Goal: Check status: Check status

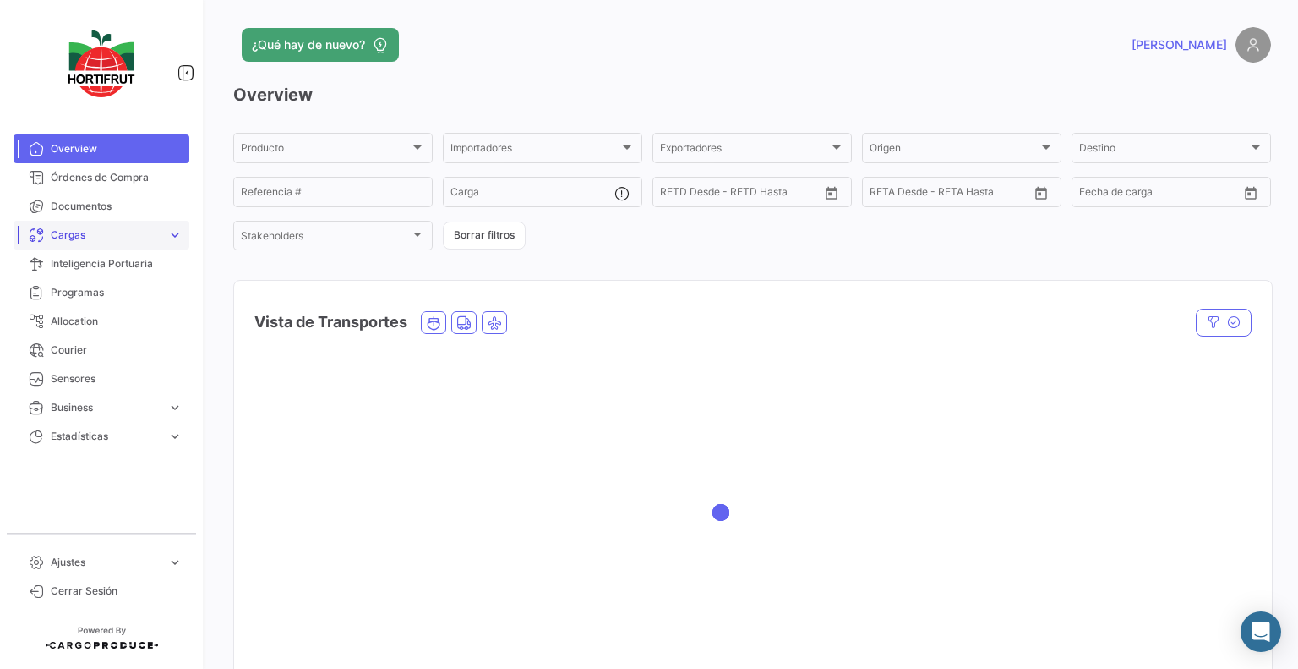
click at [133, 234] on span "Cargas" at bounding box center [106, 234] width 110 height 15
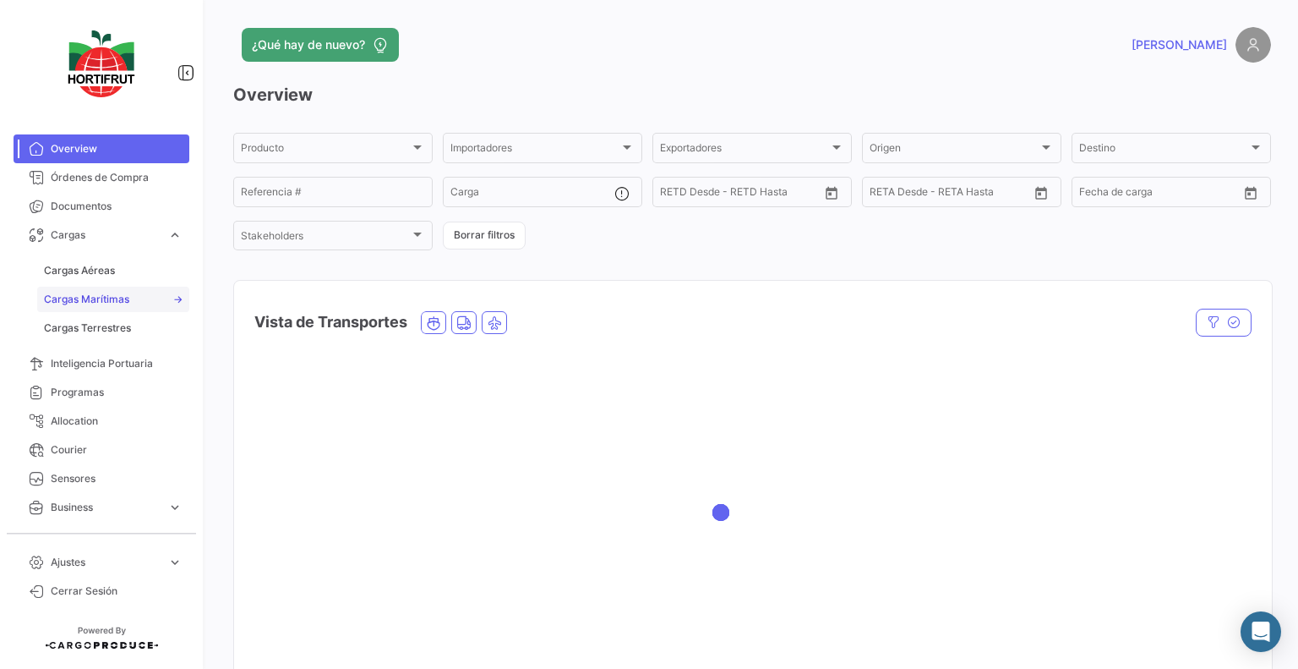
click at [85, 297] on span "Cargas Marítimas" at bounding box center [86, 299] width 85 height 15
click at [126, 287] on link "Cargas Marítimas" at bounding box center [113, 299] width 152 height 25
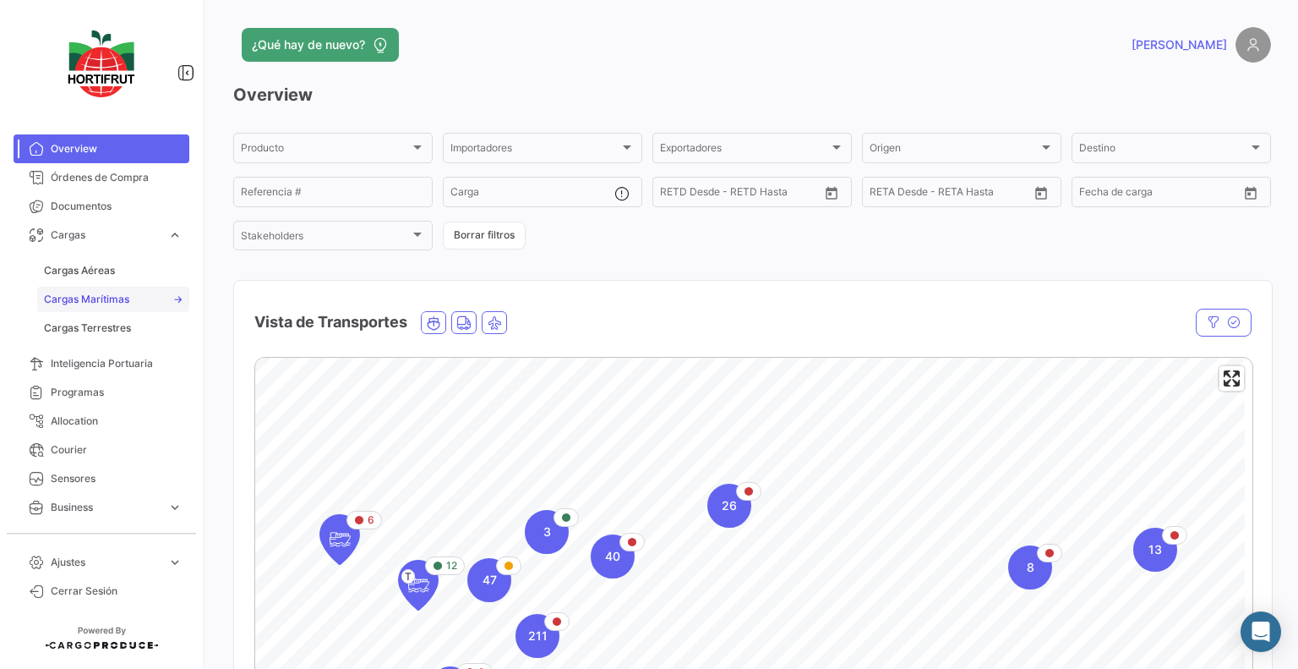
click at [81, 293] on span "Cargas Marítimas" at bounding box center [86, 299] width 85 height 15
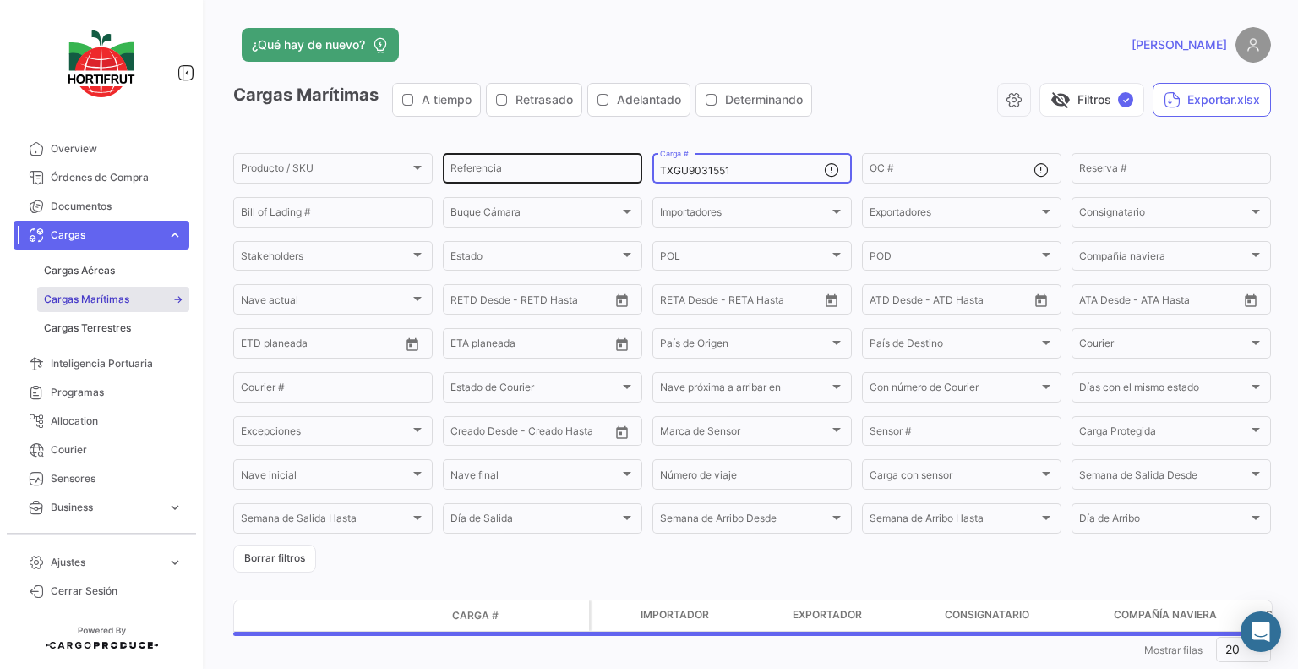
drag, startPoint x: 589, startPoint y: 168, endPoint x: 483, endPoint y: 172, distance: 105.7
click at [0, 0] on div "Producto / SKU Producto / SKU Referencia TXGU9031551 Carga # OC # Reserva # Bil…" at bounding box center [0, 0] width 0 height 0
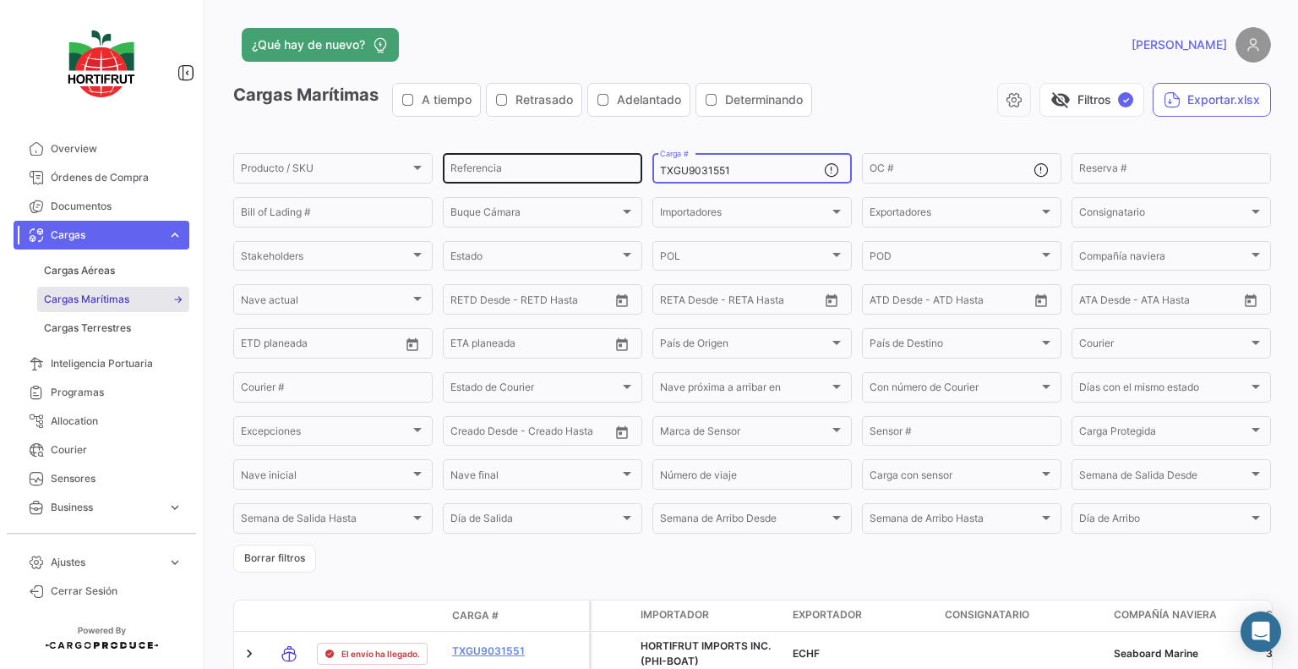
paste input "FBIU5108296"
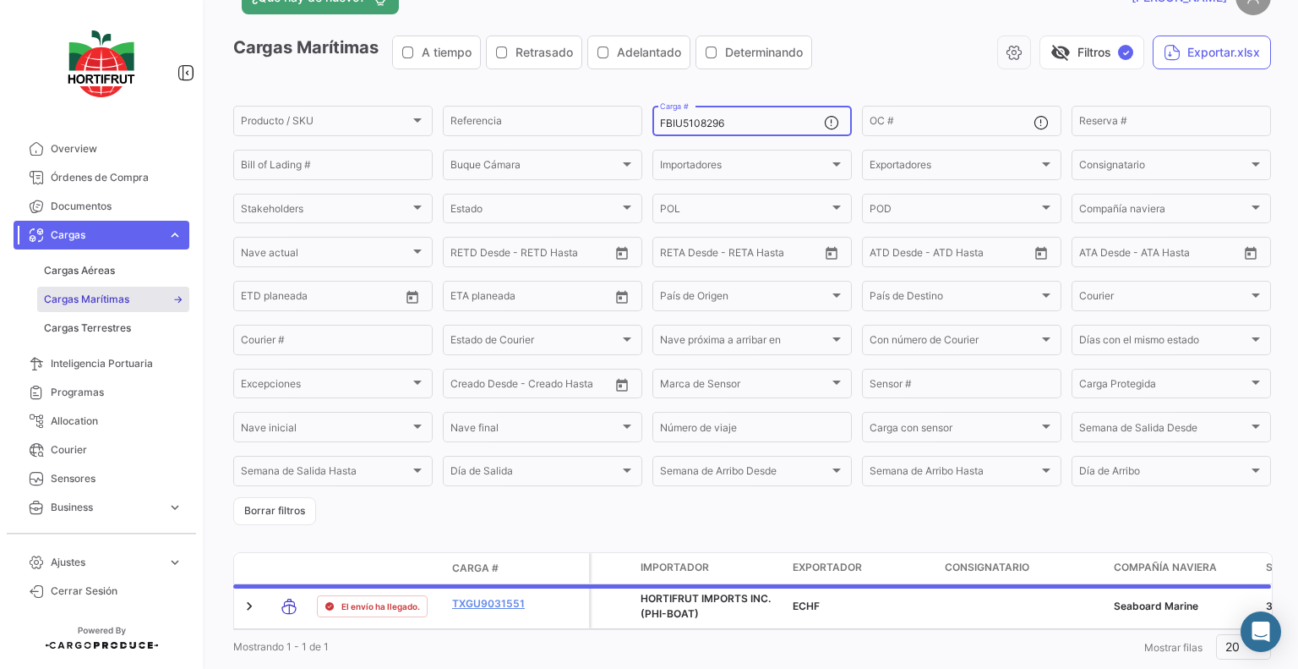
scroll to position [98, 0]
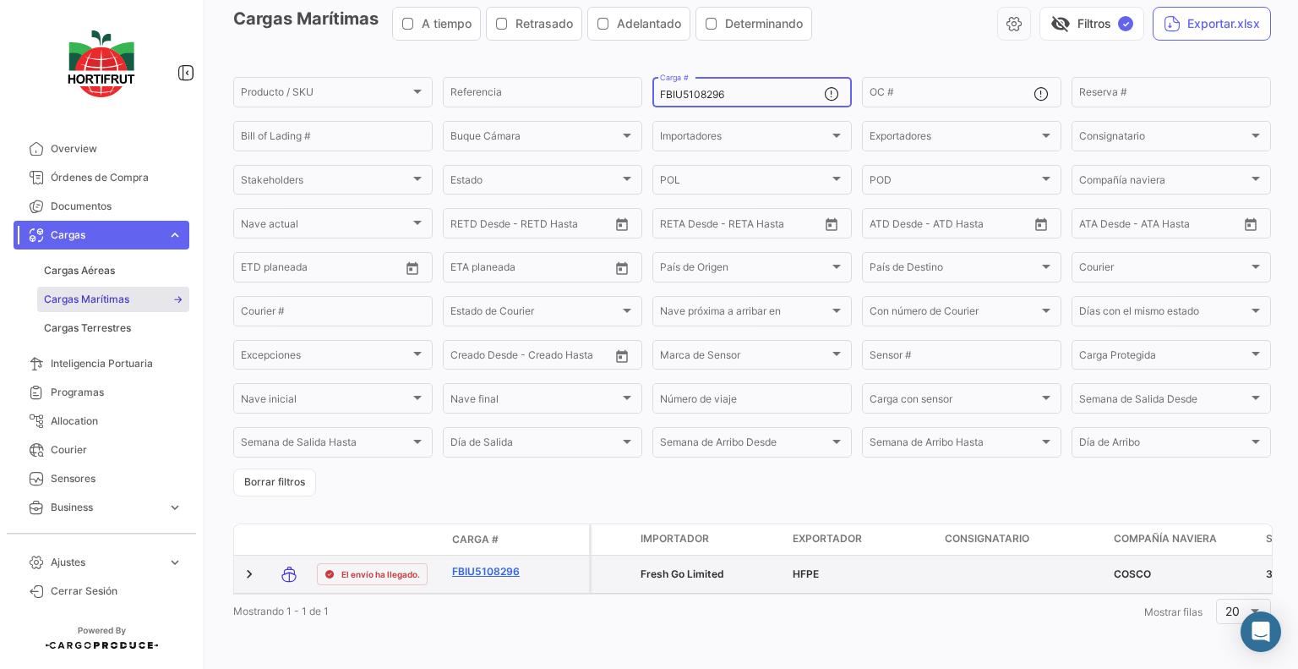
type input "FBIU5108296"
click at [499, 564] on link "FBIU5108296" at bounding box center [496, 571] width 88 height 15
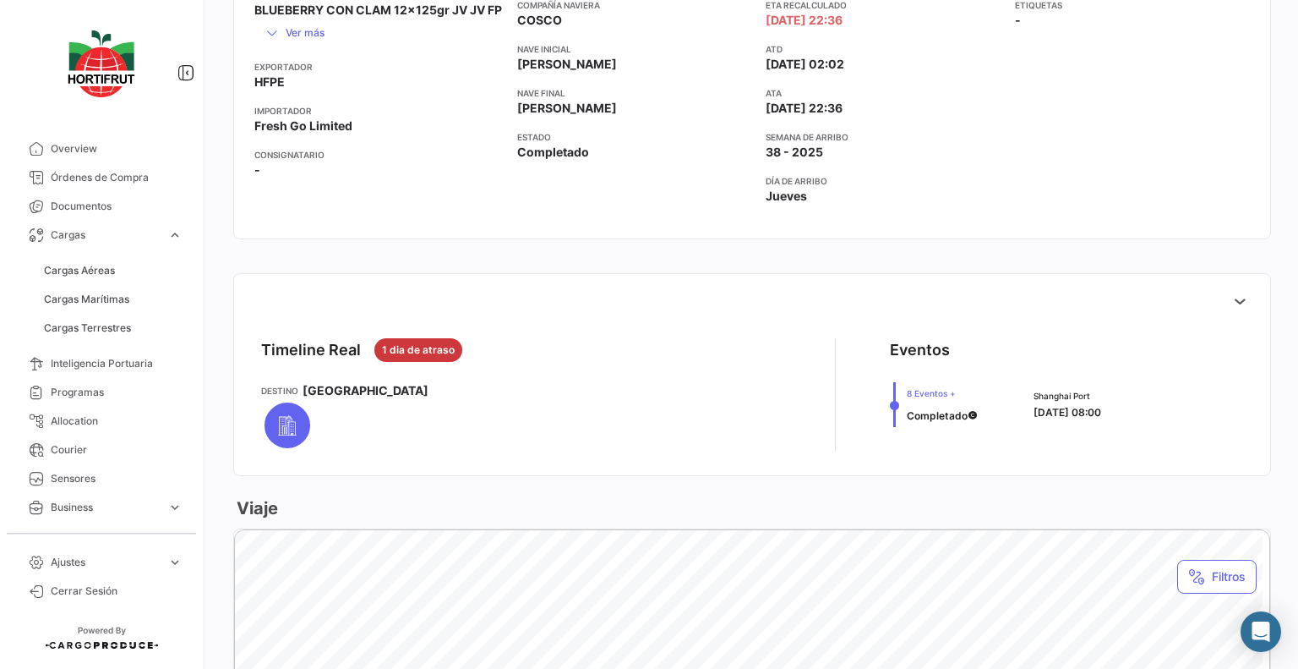
scroll to position [501, 0]
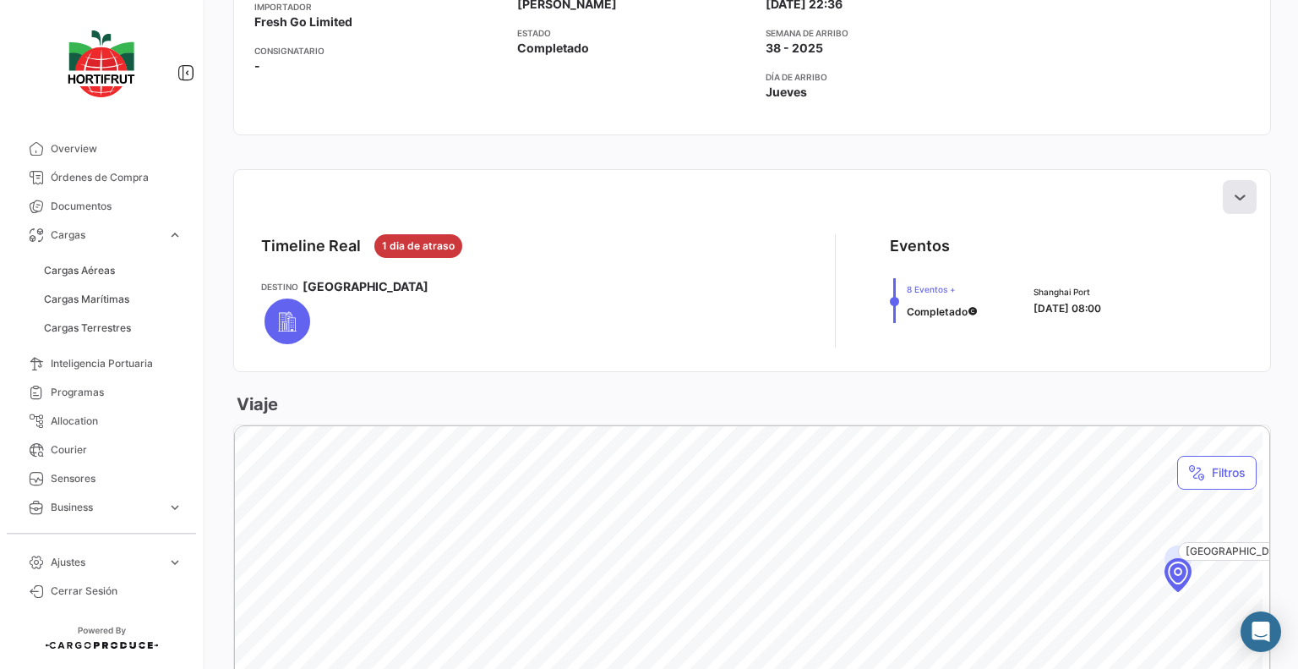
click at [1231, 200] on icon at bounding box center [1239, 196] width 17 height 17
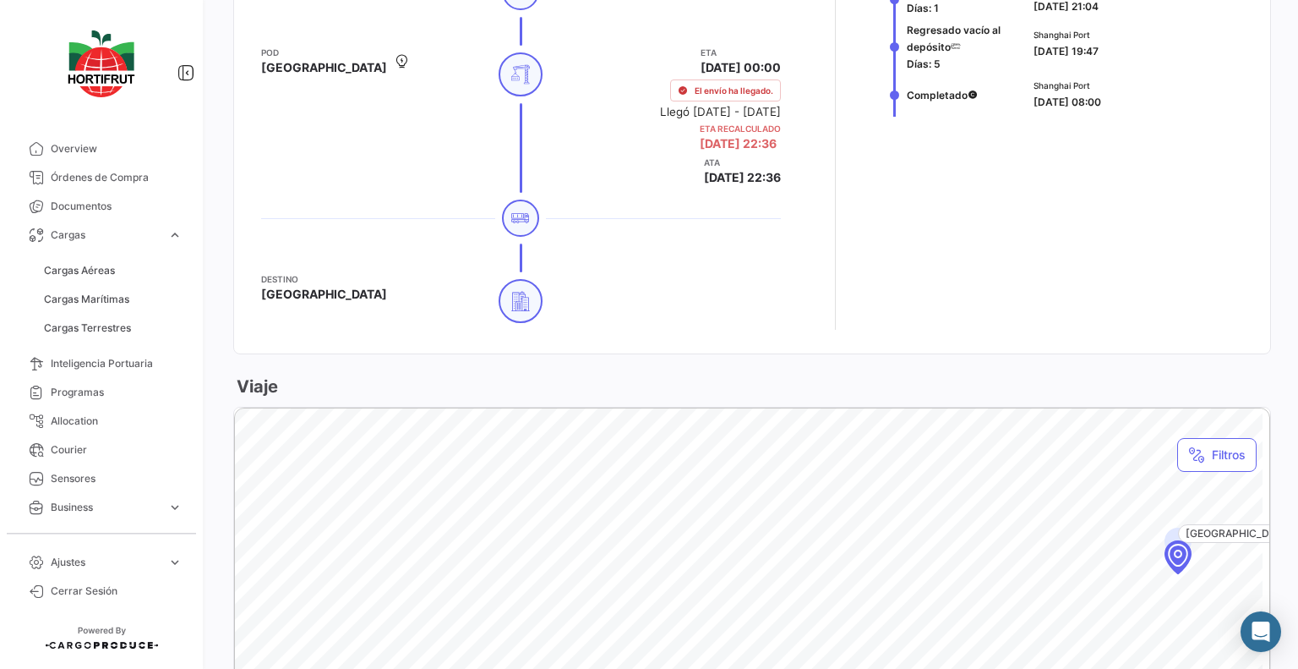
scroll to position [0, 0]
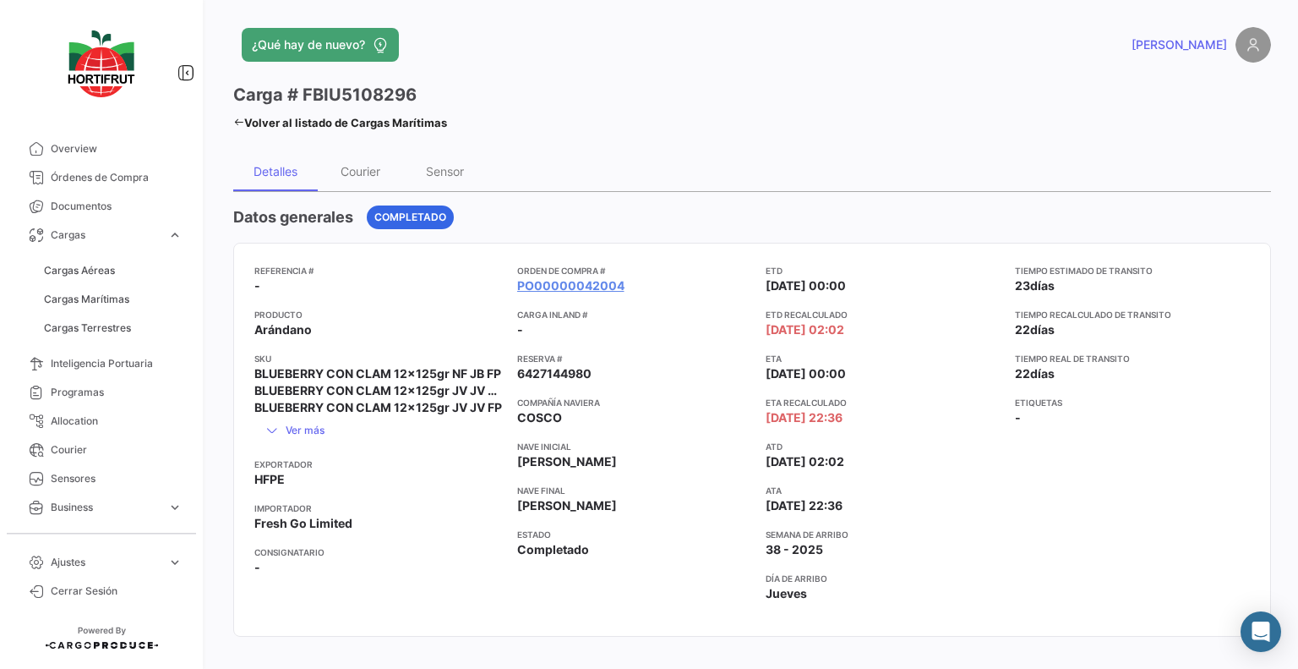
click at [236, 124] on icon at bounding box center [238, 122] width 11 height 11
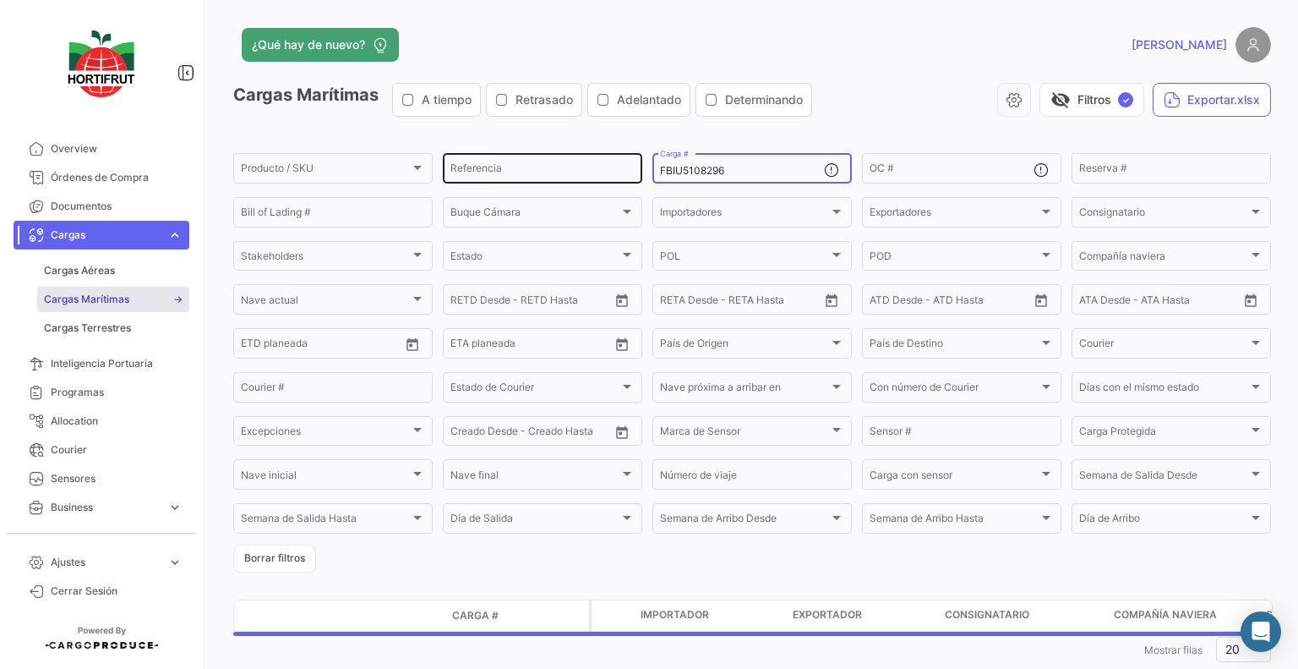
drag, startPoint x: 777, startPoint y: 173, endPoint x: 564, endPoint y: 166, distance: 213.1
click at [0, 0] on div "Producto / SKU Producto / SKU Referencia FBIU5108296 Carga # OC # Reserva # Bil…" at bounding box center [0, 0] width 0 height 0
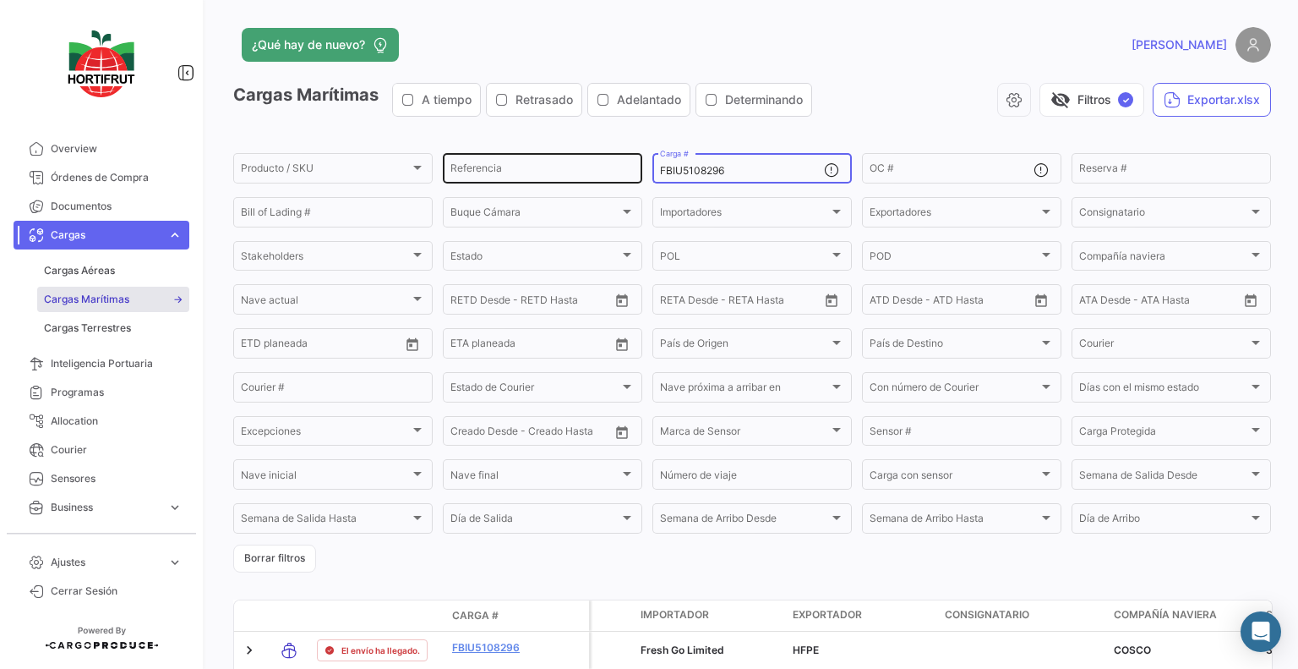
paste input "SCU5360164"
type input "FSCU5360164"
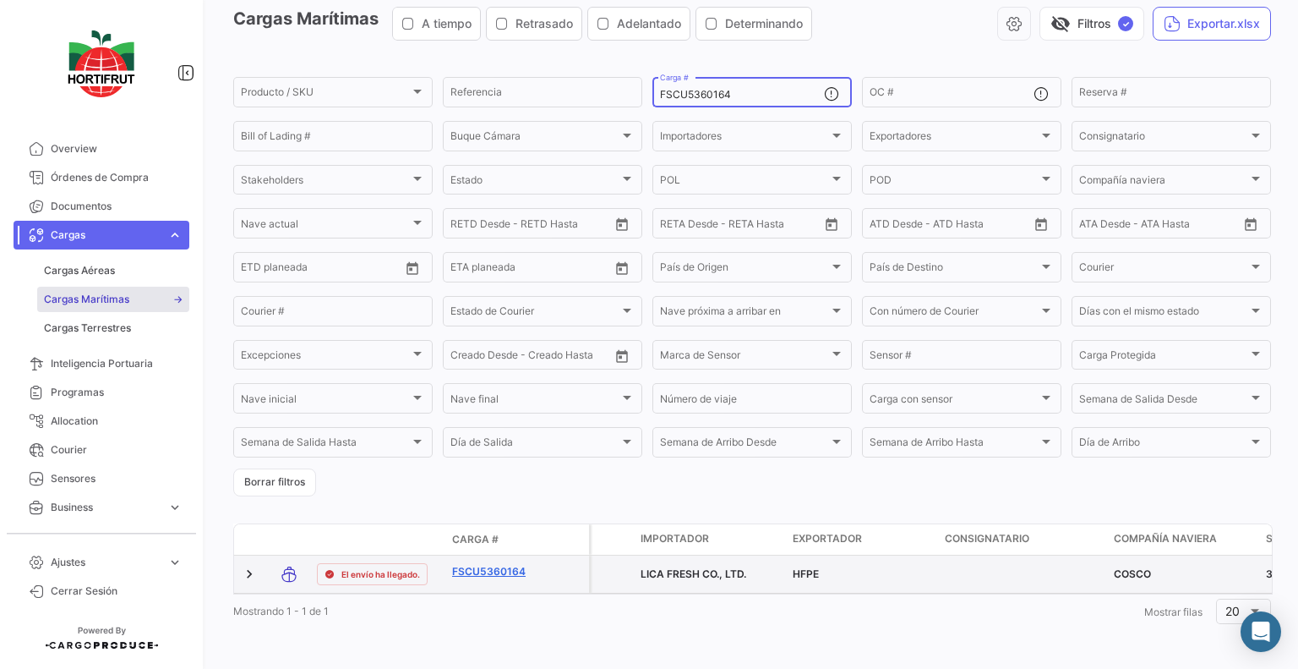
click at [499, 564] on link "FSCU5360164" at bounding box center [496, 571] width 88 height 15
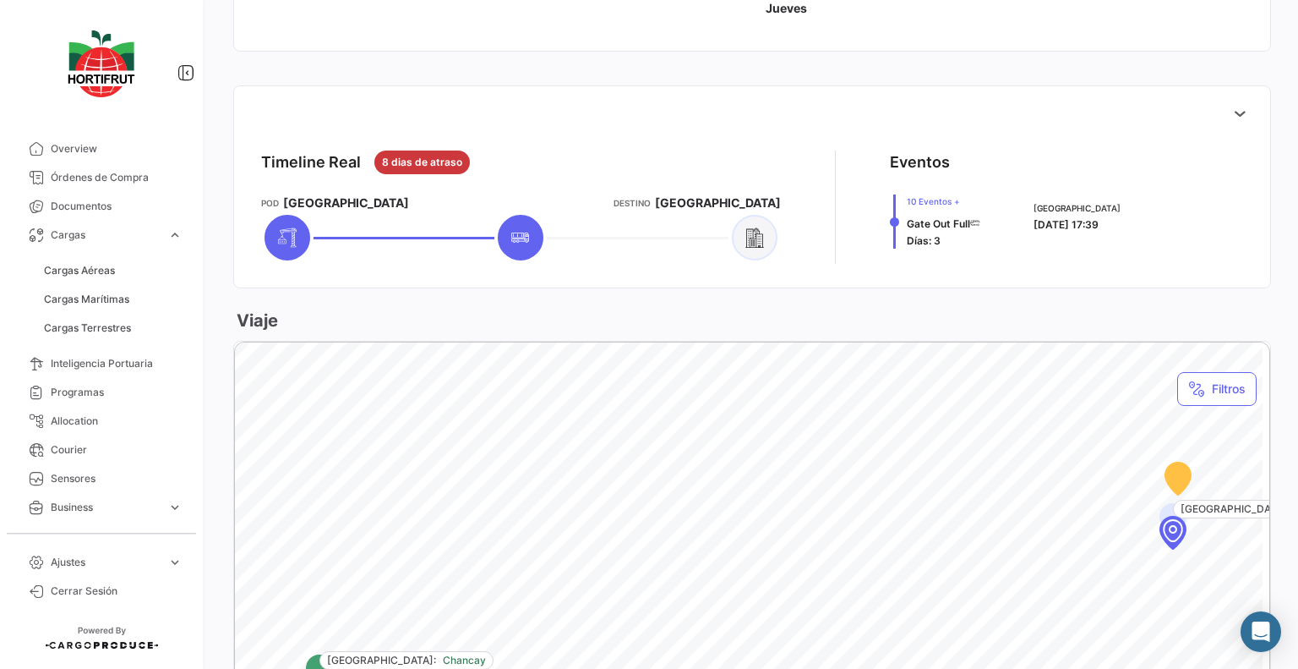
scroll to position [587, 0]
